Goal: Entertainment & Leisure: Consume media (video, audio)

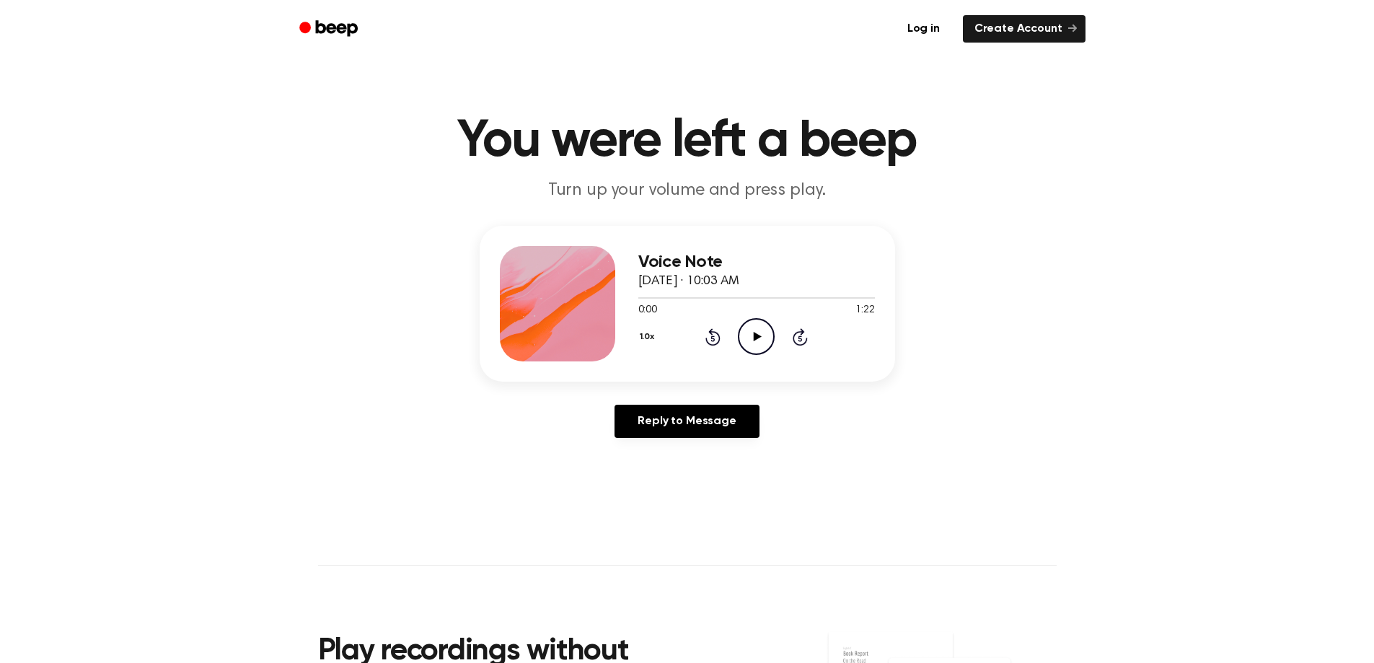
click at [751, 343] on icon "Play Audio" at bounding box center [756, 336] width 37 height 37
click at [757, 349] on icon "Pause Audio" at bounding box center [756, 336] width 37 height 37
click at [754, 349] on icon "Play Audio" at bounding box center [756, 336] width 37 height 37
click at [759, 340] on icon at bounding box center [756, 336] width 6 height 9
click at [764, 337] on icon "Play Audio" at bounding box center [756, 336] width 37 height 37
